Goal: Find specific page/section: Find specific page/section

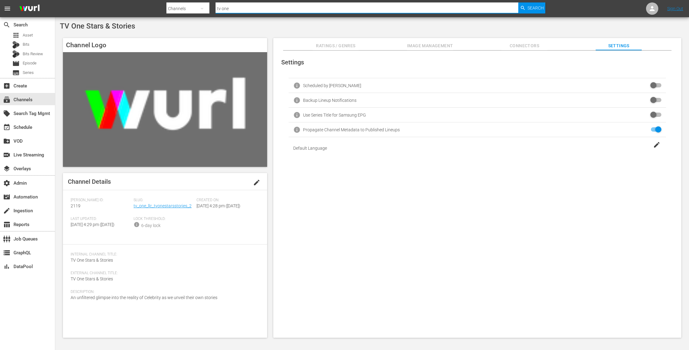
drag, startPoint x: 249, startPoint y: 10, endPoint x: 175, endPoint y: -4, distance: 74.8
click at [175, 0] on html "menu Search By Channels Search ID, Title, Description, Keywords, or Category tv…" at bounding box center [344, 175] width 689 height 350
type input "real emergency"
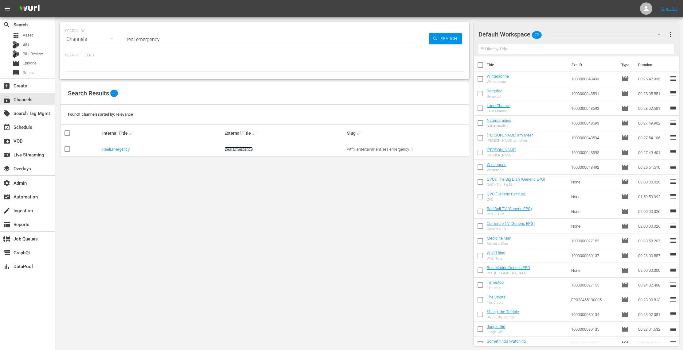
click at [236, 149] on link "Real Emergency" at bounding box center [238, 149] width 28 height 5
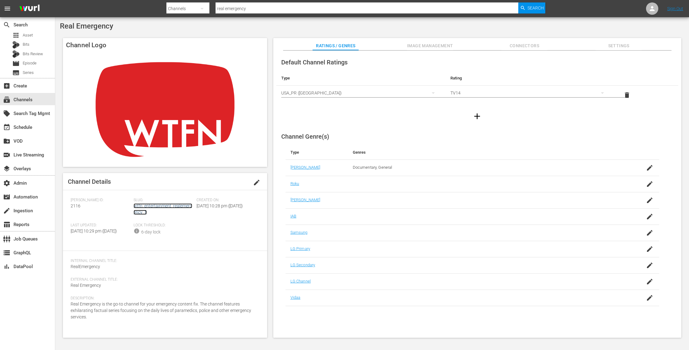
click at [178, 205] on link "wtfn_entertainment_realemergency_1" at bounding box center [163, 209] width 59 height 11
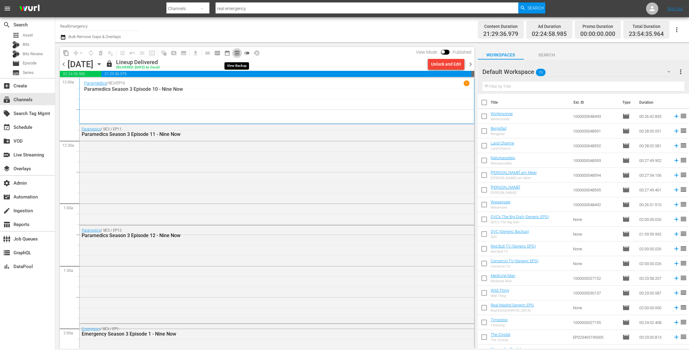
click at [239, 52] on span "preview_outlined" at bounding box center [237, 53] width 6 height 6
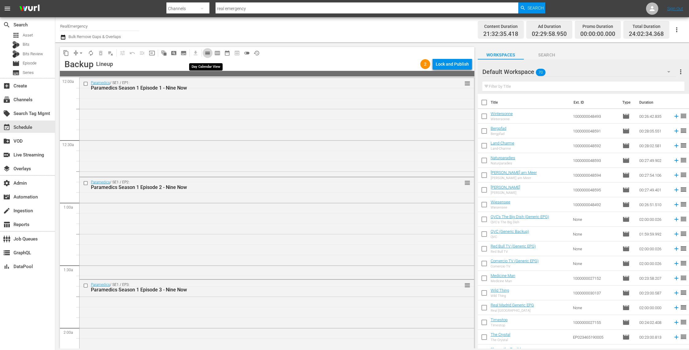
click at [208, 53] on span "calendar_view_day_outlined" at bounding box center [208, 53] width 6 height 6
